Goal: Check status: Check status

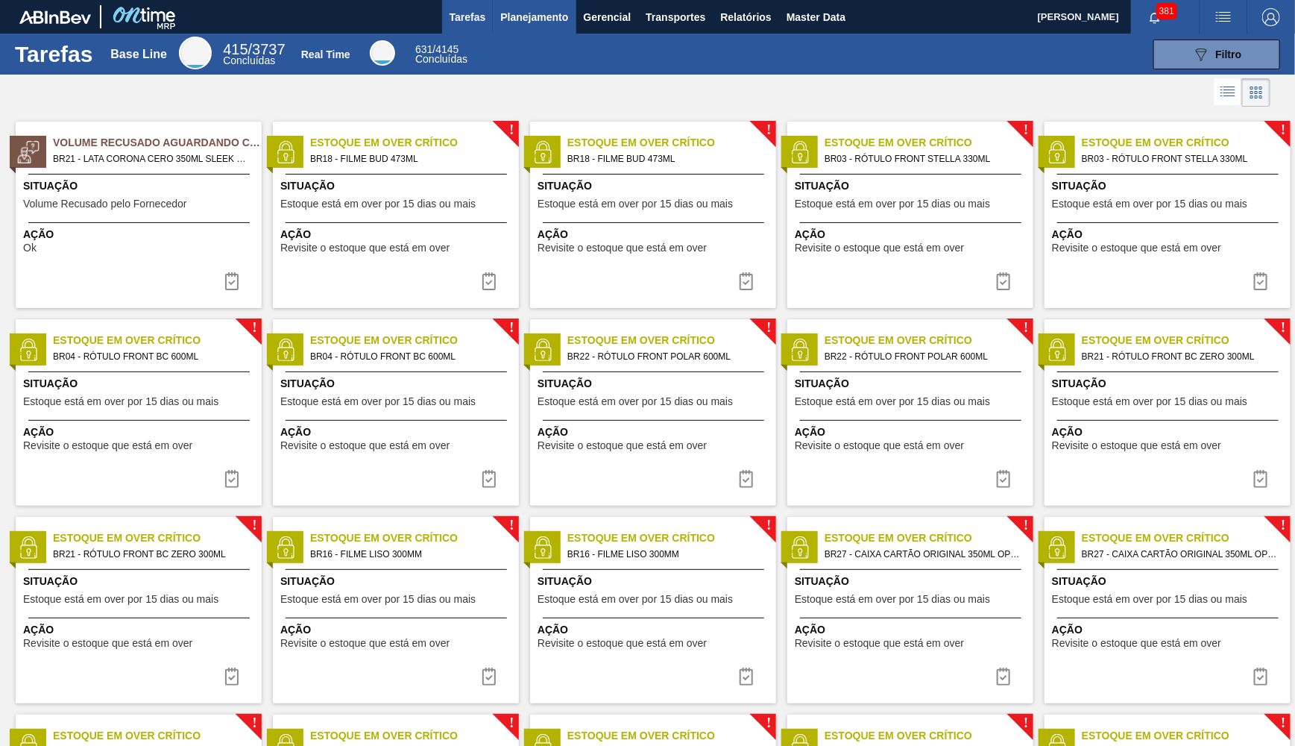
click at [515, 28] on button "Planejamento" at bounding box center [534, 17] width 83 height 34
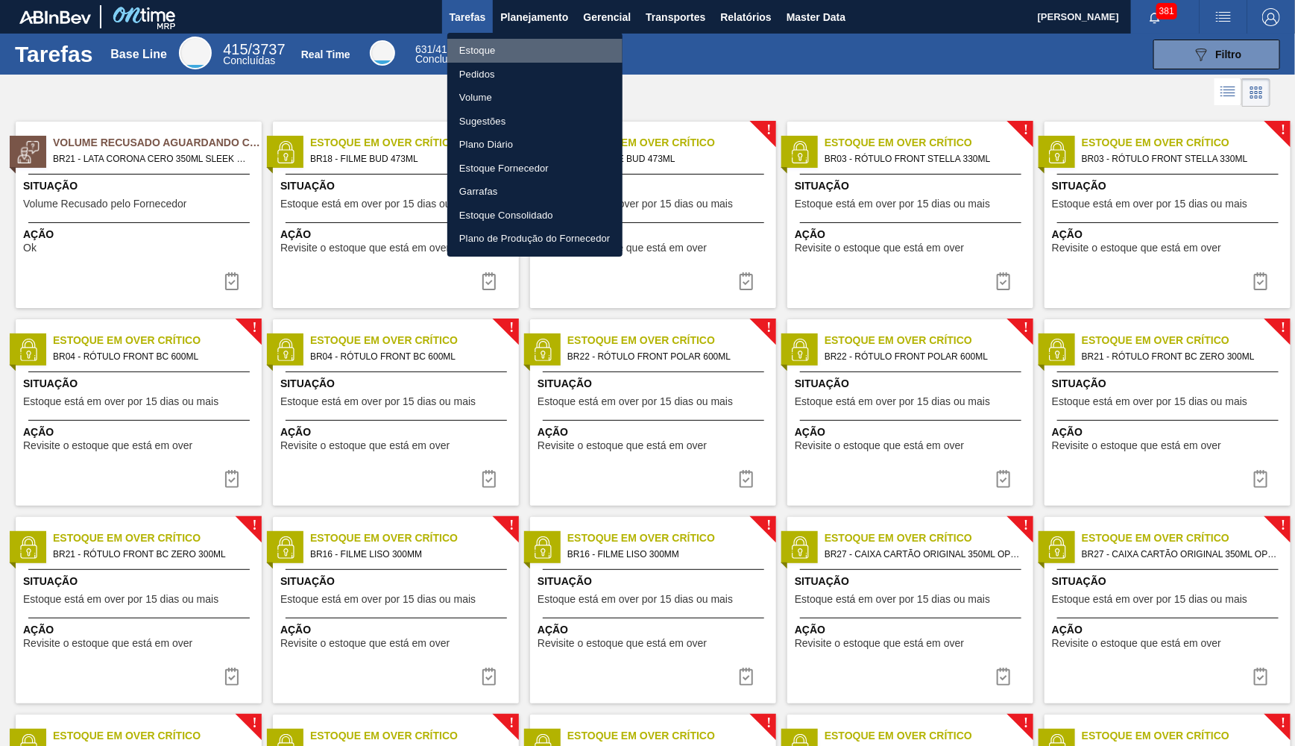
click at [488, 51] on li "Estoque" at bounding box center [534, 51] width 175 height 24
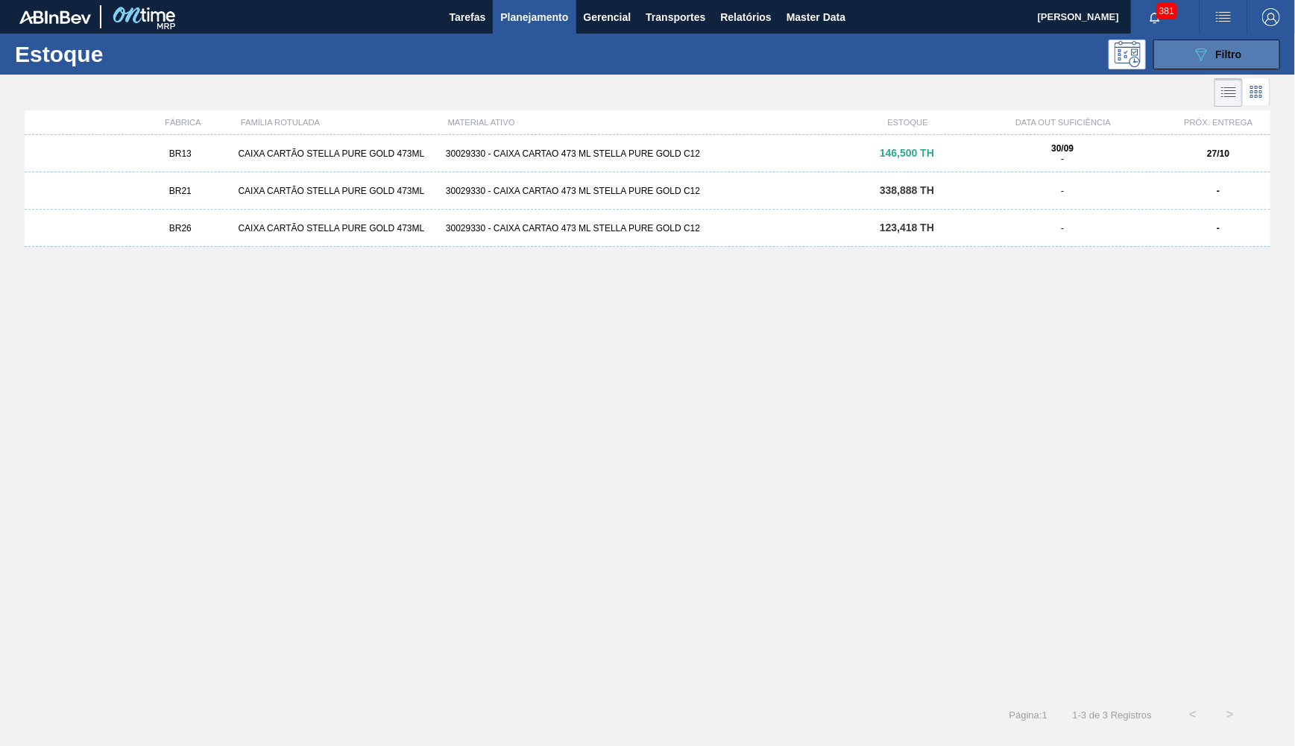
click at [1230, 51] on span "Filtro" at bounding box center [1229, 54] width 26 height 12
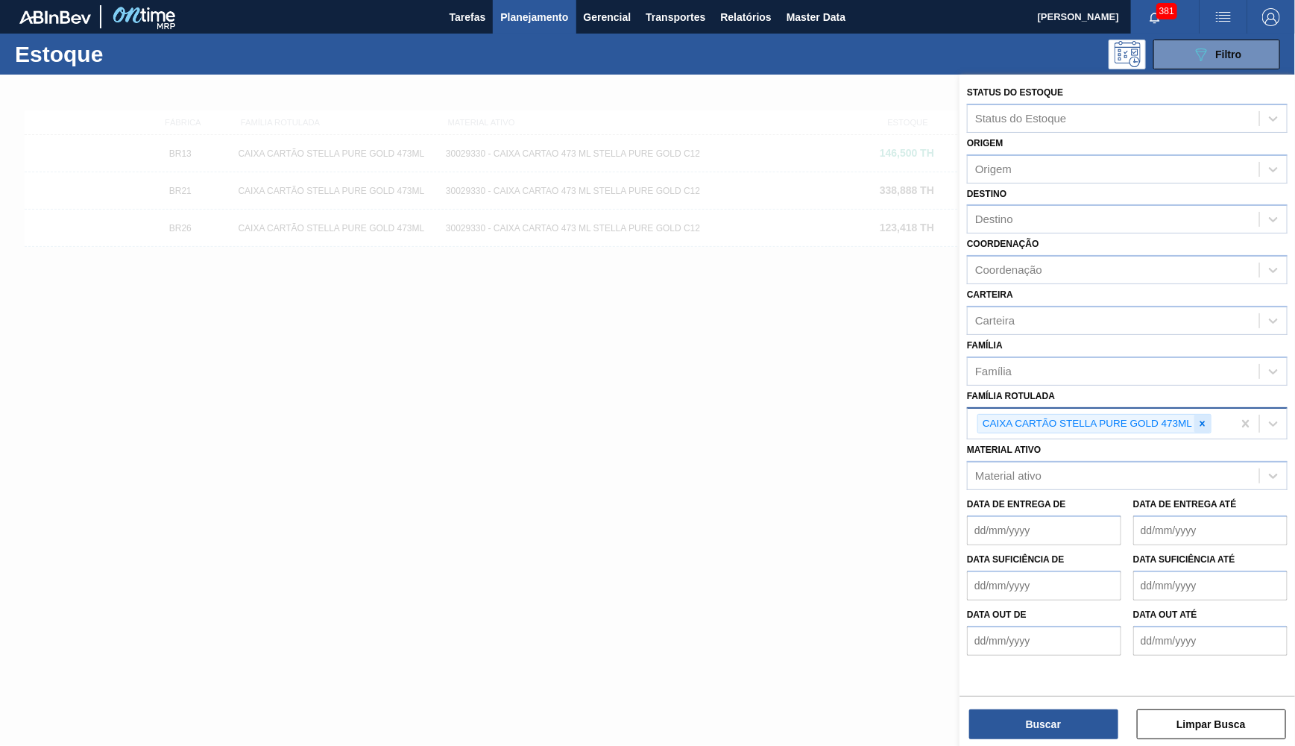
click at [1206, 421] on icon at bounding box center [1202, 423] width 5 height 5
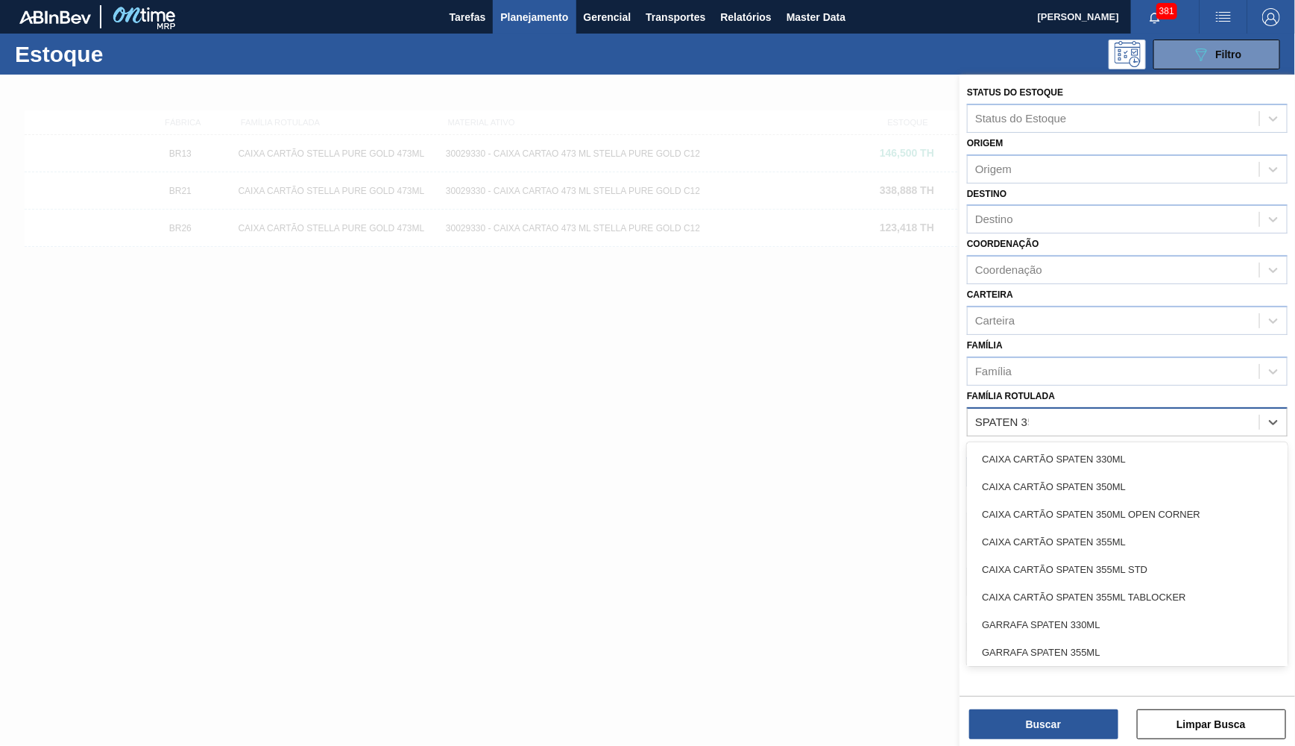
type Rotulada "SPATEN 355"
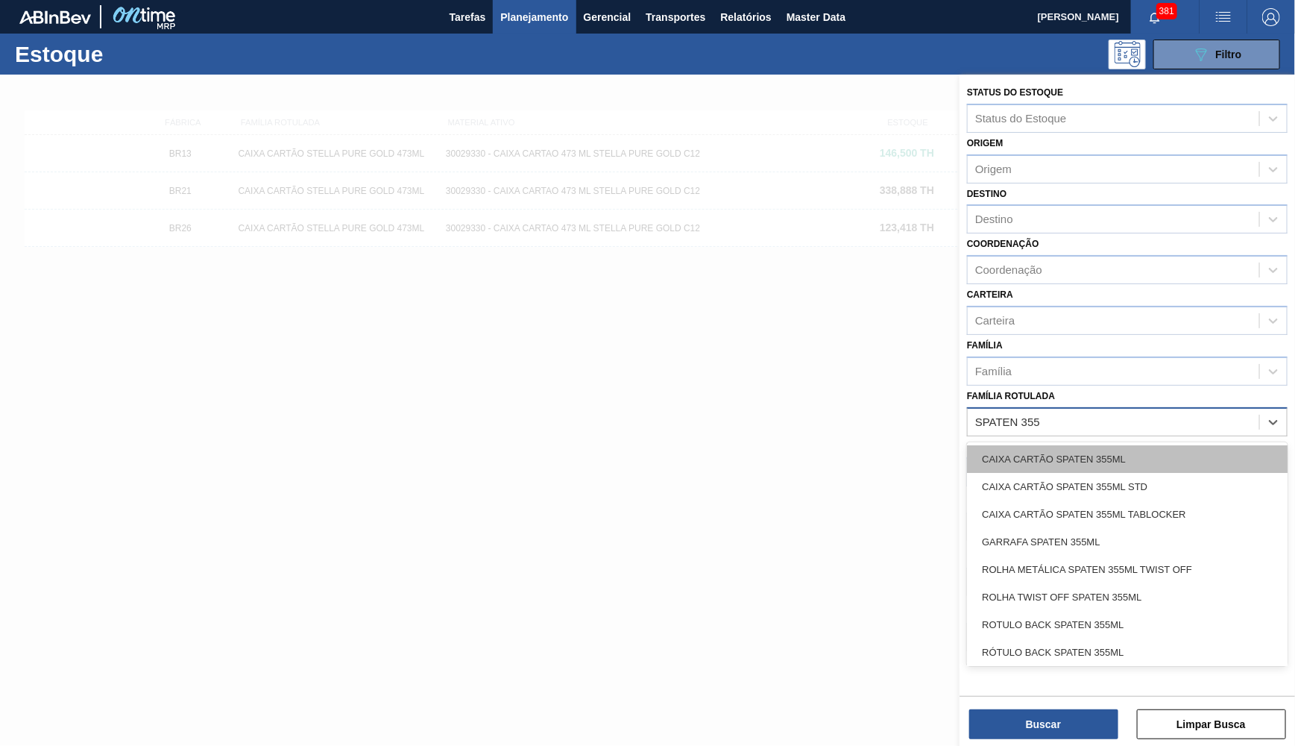
click at [1095, 445] on div "CAIXA CARTÃO SPATEN 355ML" at bounding box center [1127, 459] width 321 height 28
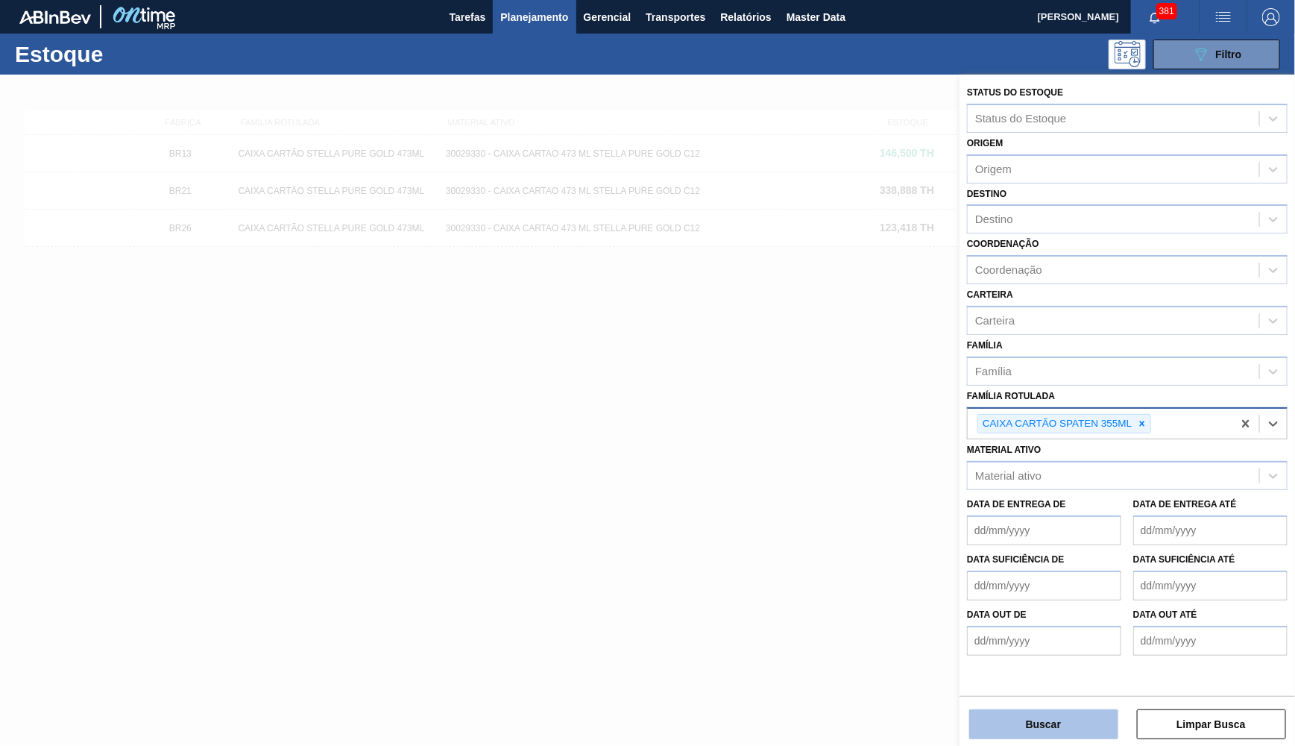
click at [1024, 731] on button "Buscar" at bounding box center [1043, 724] width 149 height 30
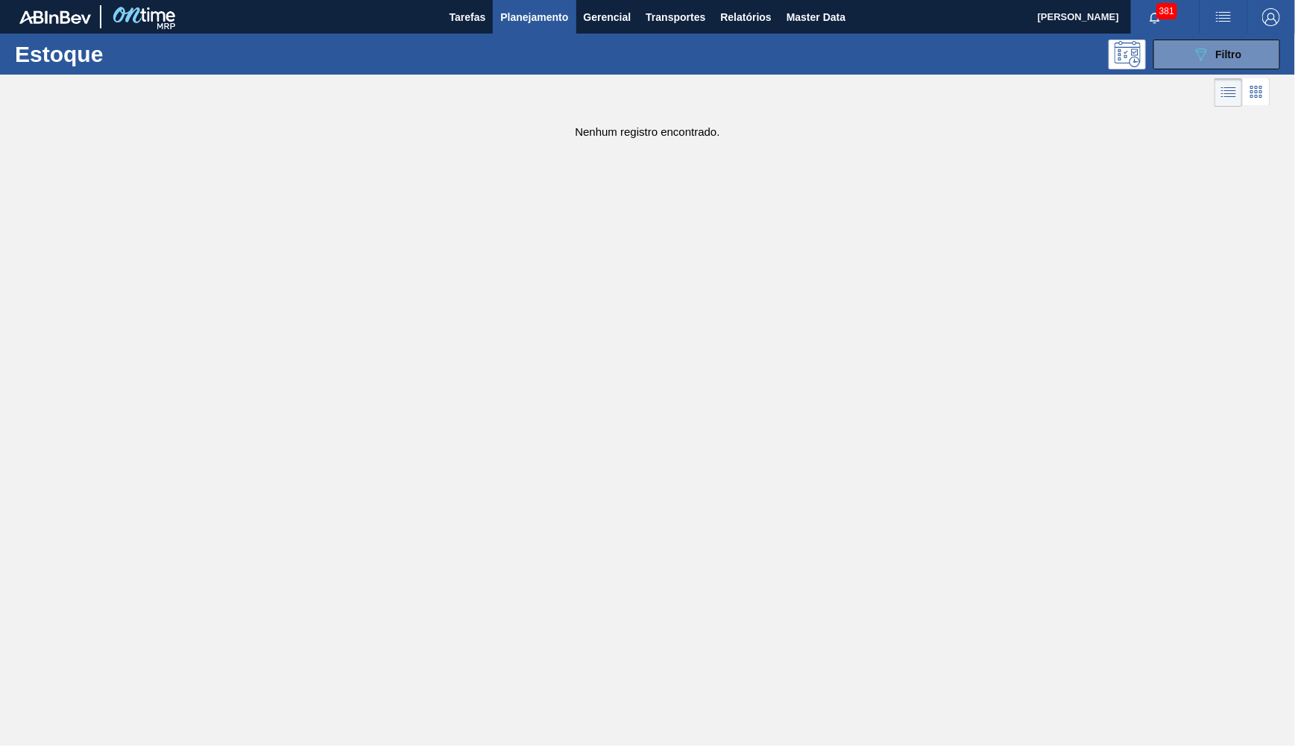
click at [1235, 34] on div "Estoque 089F7B8B-B2A5-4AFE-B5C0-19BA573D28AC Filtro" at bounding box center [647, 54] width 1295 height 41
click at [1228, 48] on span "Filtro" at bounding box center [1229, 54] width 26 height 12
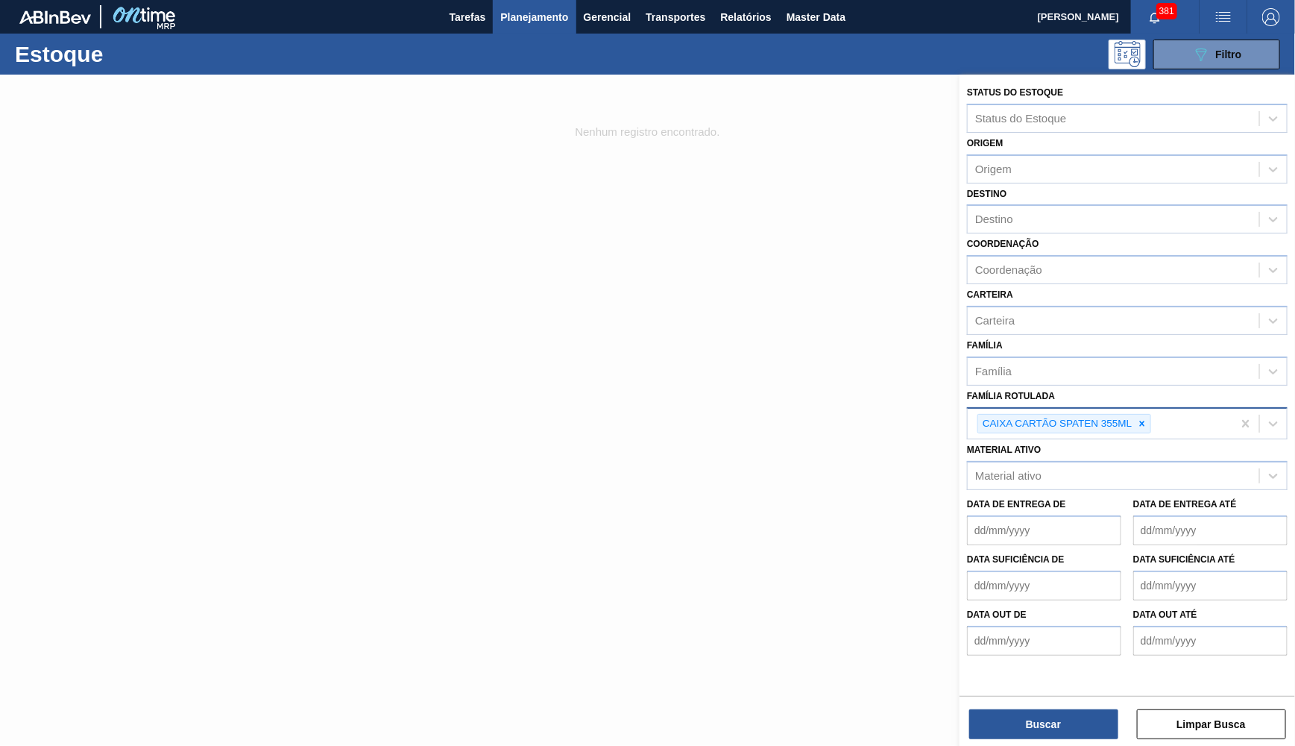
click at [1165, 409] on div "CAIXA CARTÃO SPATEN 355ML" at bounding box center [1100, 424] width 265 height 31
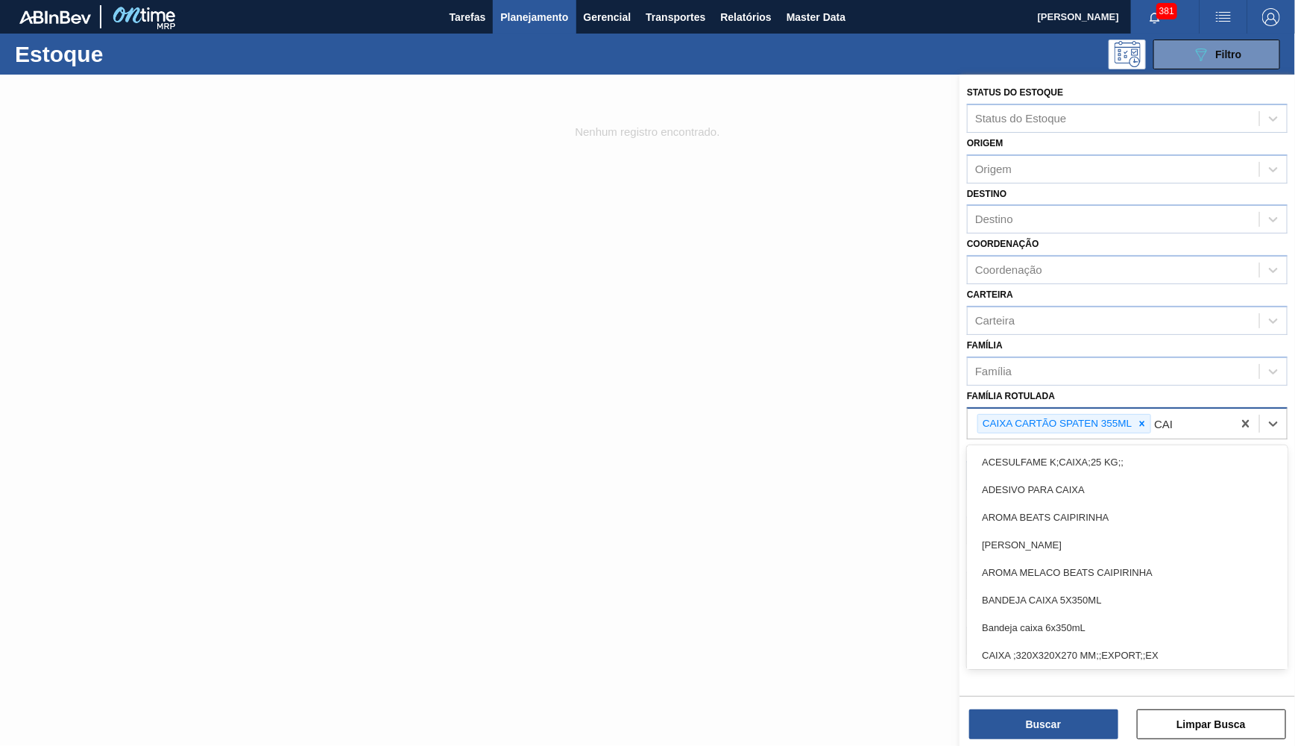
type Rotulada "CAI"
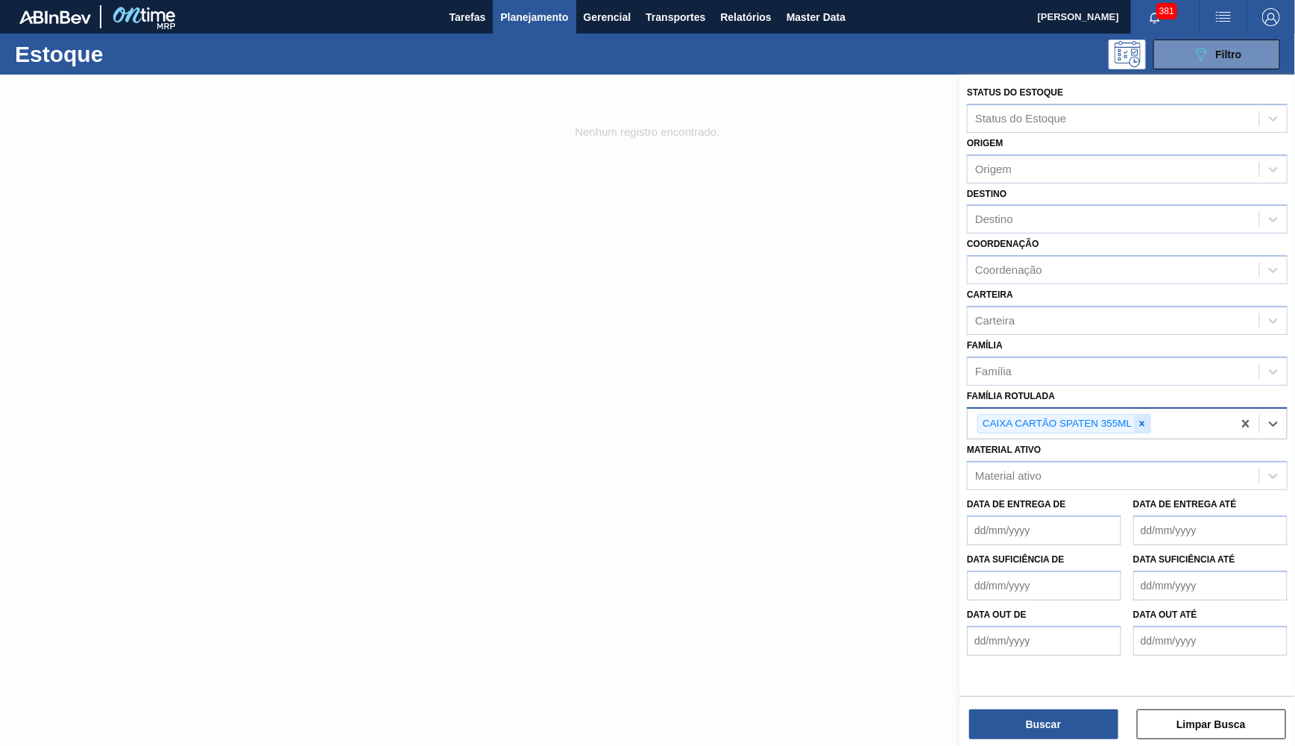
click at [1136, 415] on div at bounding box center [1142, 424] width 16 height 19
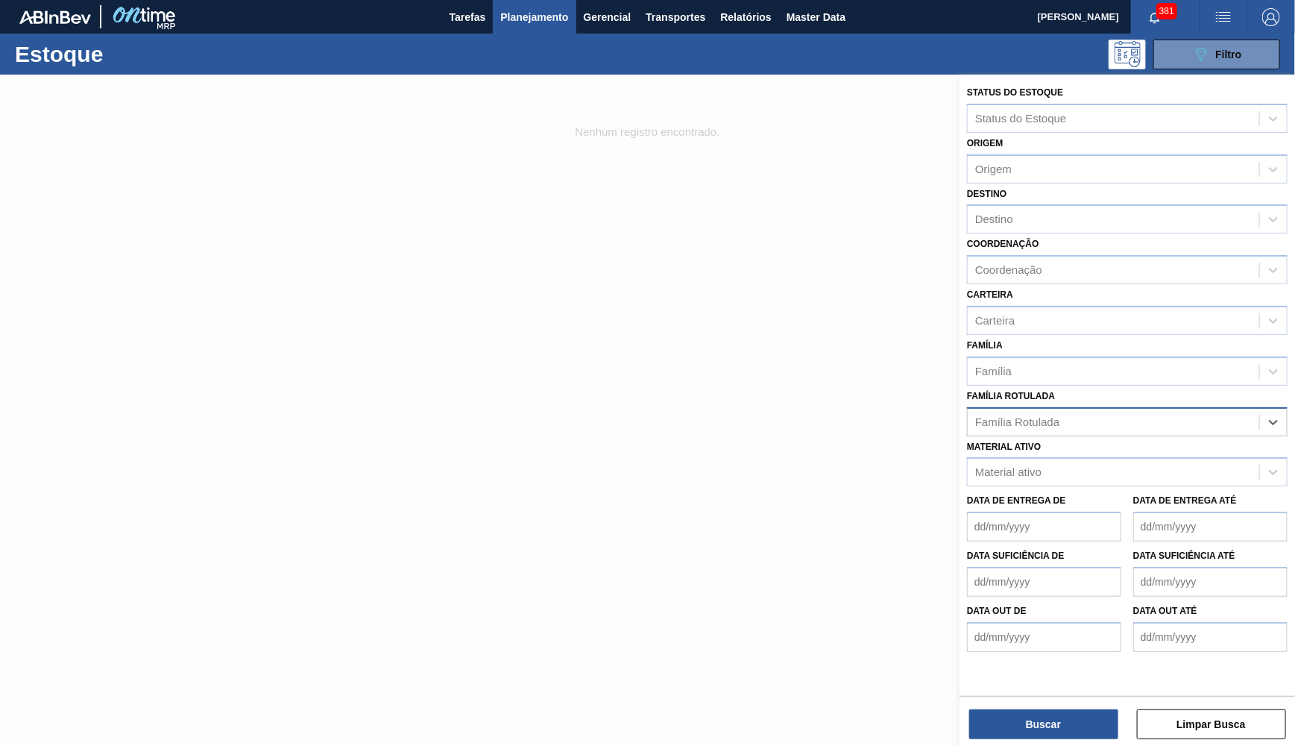
click at [489, 38] on div "Estoque 089F7B8B-B2A5-4AFE-B5C0-19BA573D28AC Filtro" at bounding box center [647, 54] width 1295 height 41
click at [515, 16] on span "Planejamento" at bounding box center [534, 17] width 68 height 18
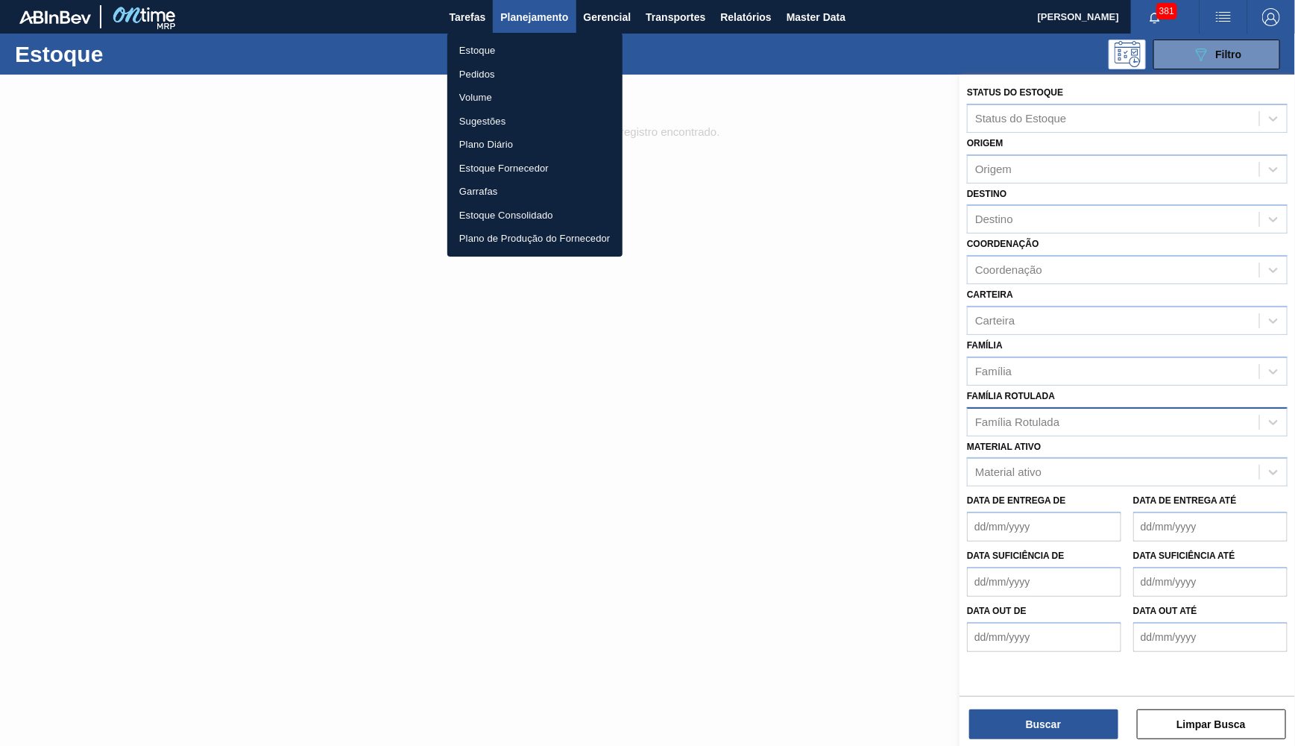
click at [500, 60] on li "Estoque" at bounding box center [534, 51] width 175 height 24
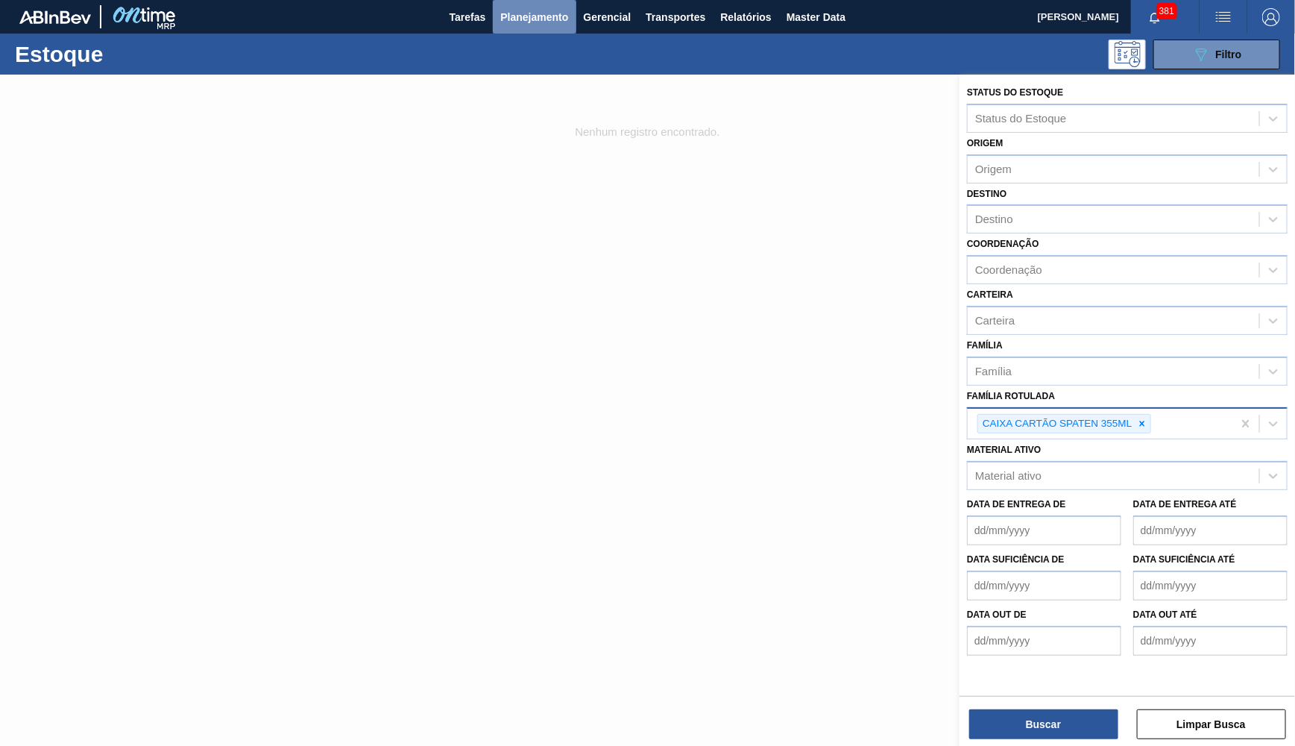
click at [522, 21] on span "Planejamento" at bounding box center [534, 17] width 68 height 18
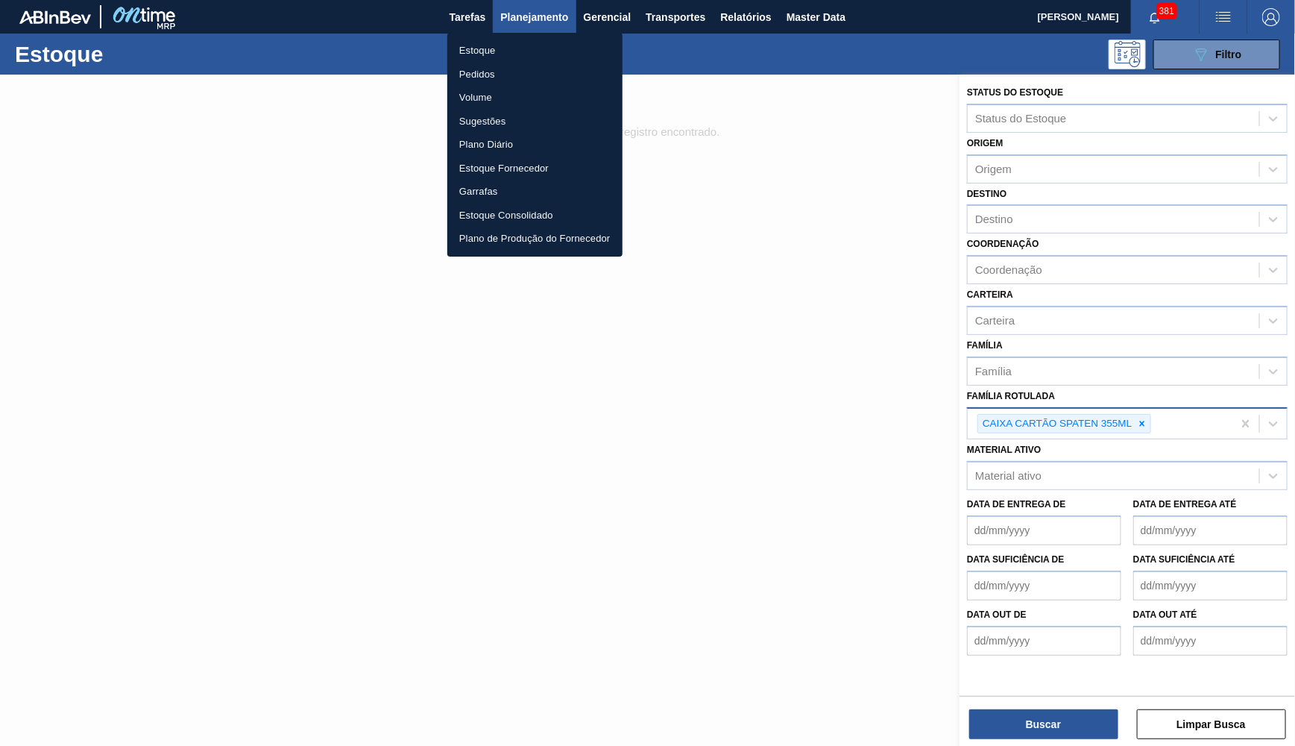
click at [491, 80] on li "Pedidos" at bounding box center [534, 75] width 175 height 24
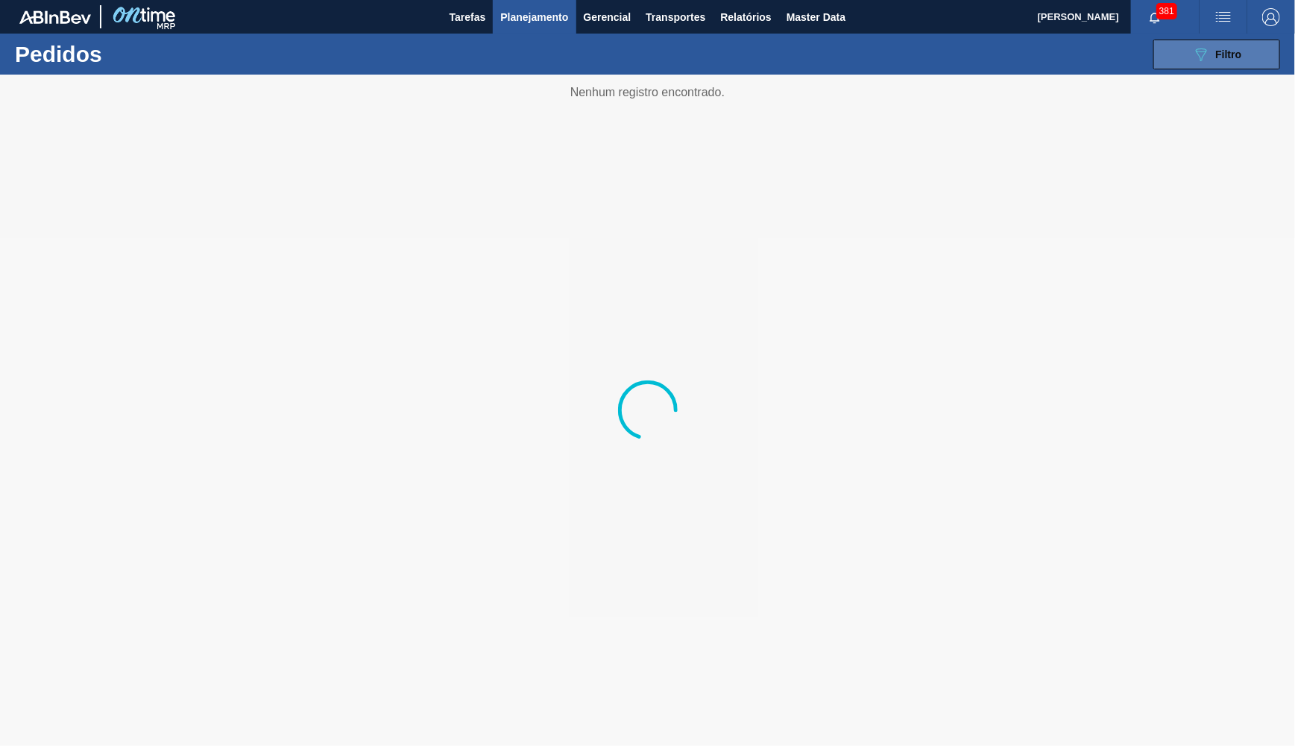
click at [1200, 59] on icon at bounding box center [1201, 54] width 11 height 13
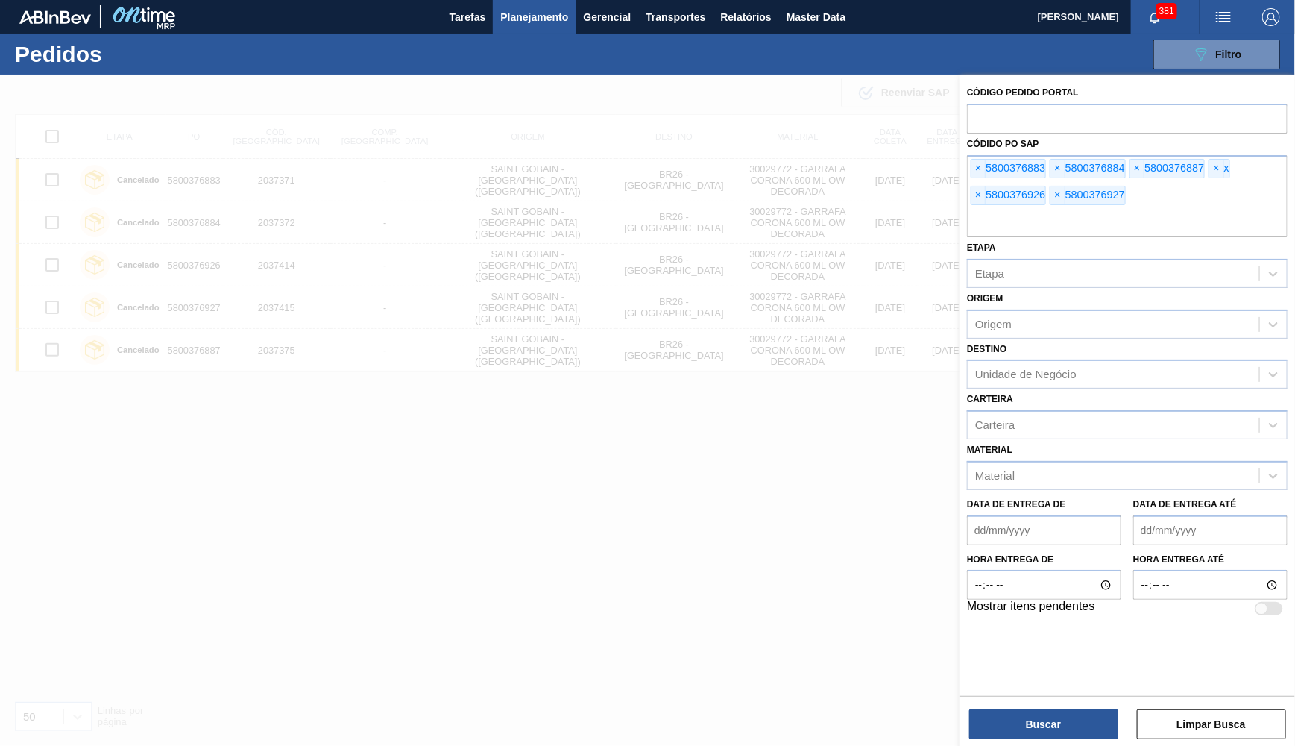
click at [983, 160] on span "×" at bounding box center [979, 169] width 14 height 18
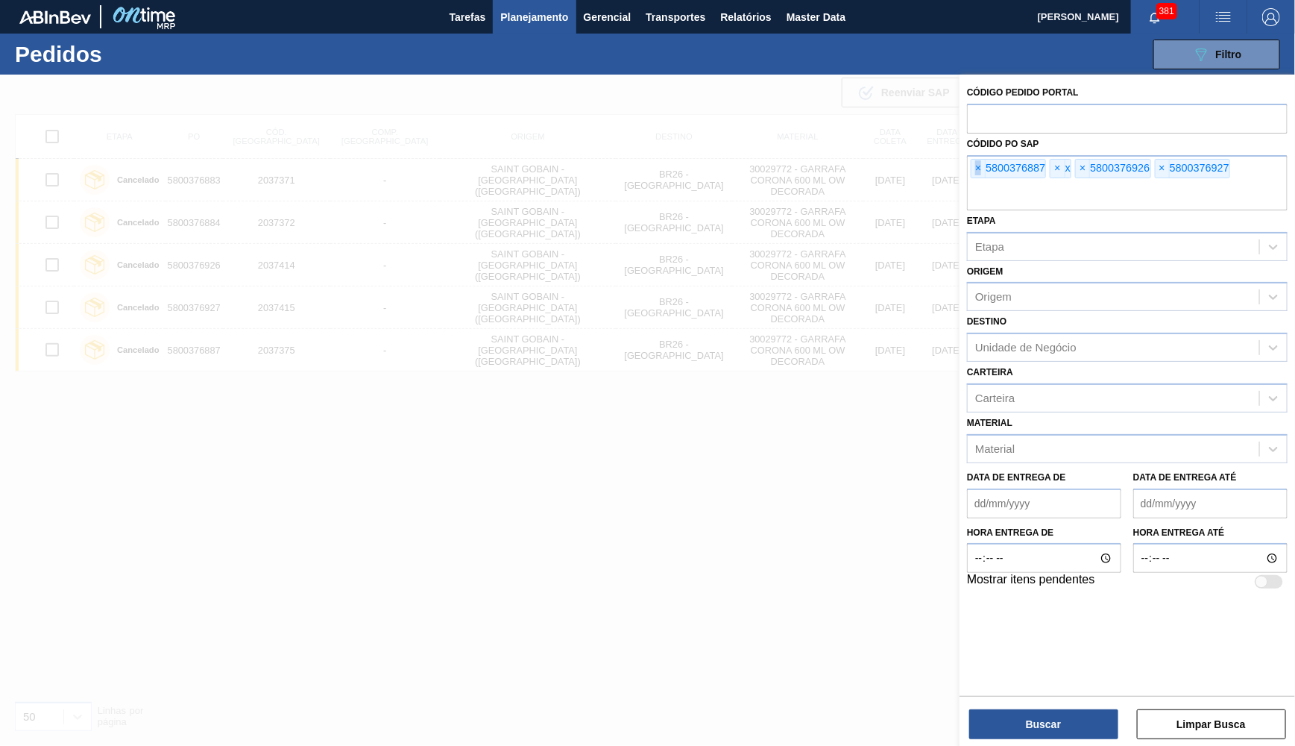
click at [983, 160] on span "×" at bounding box center [979, 169] width 14 height 18
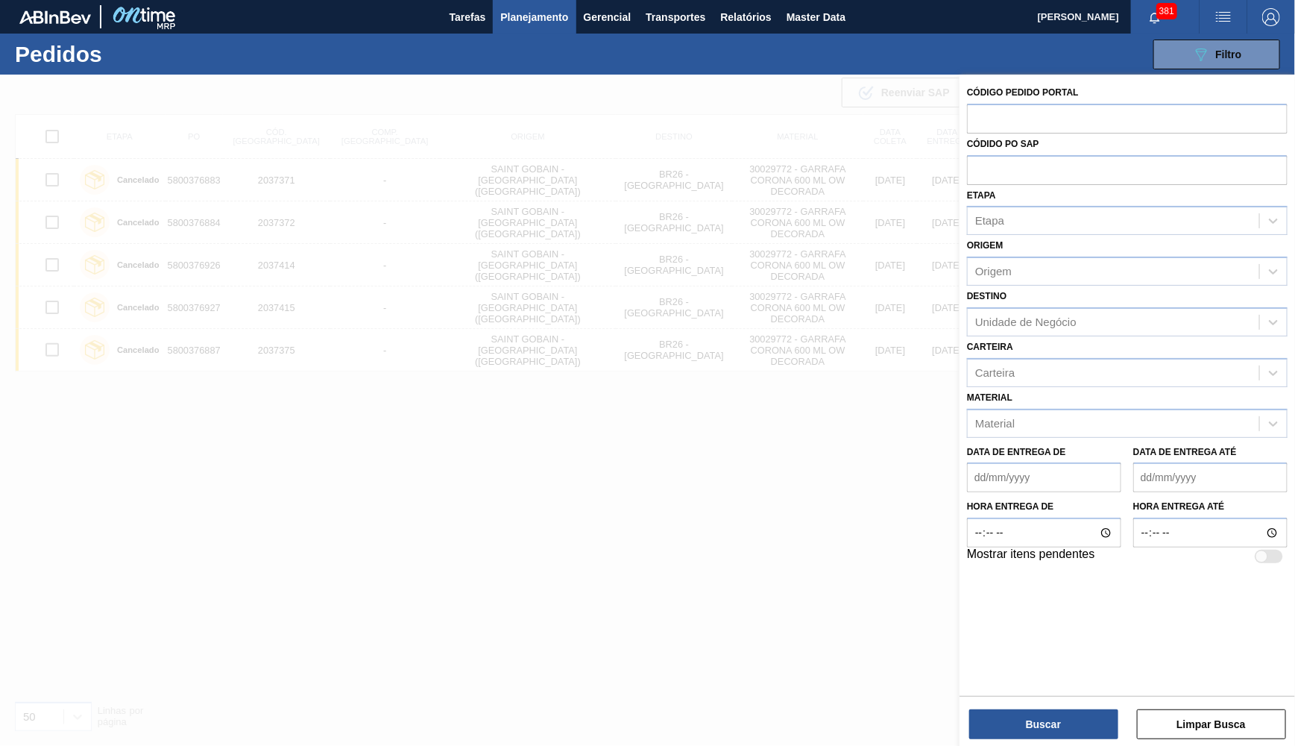
paste input "text"
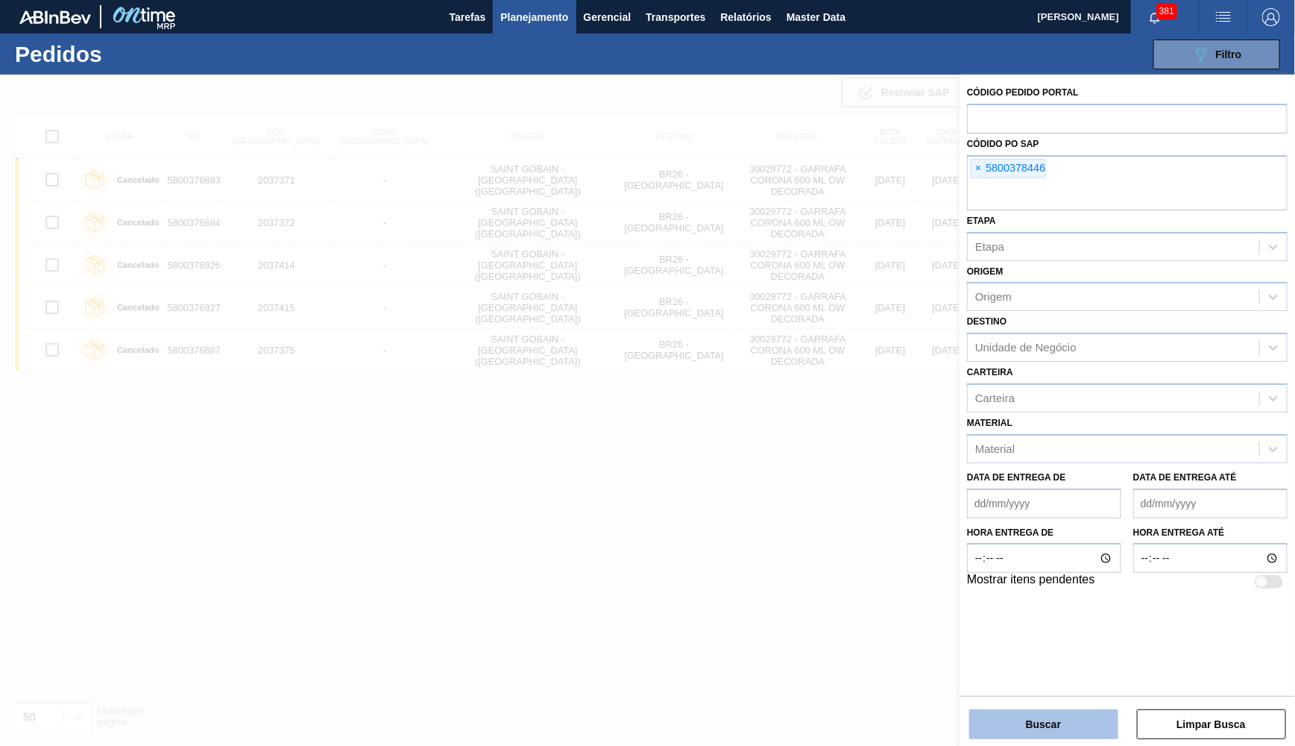
drag, startPoint x: 1135, startPoint y: 726, endPoint x: 1106, endPoint y: 720, distance: 29.1
click at [1107, 720] on div "Buscar Limpar Busca" at bounding box center [1128, 717] width 336 height 42
click at [1106, 720] on button "Buscar" at bounding box center [1043, 724] width 149 height 30
